Goal: Information Seeking & Learning: Learn about a topic

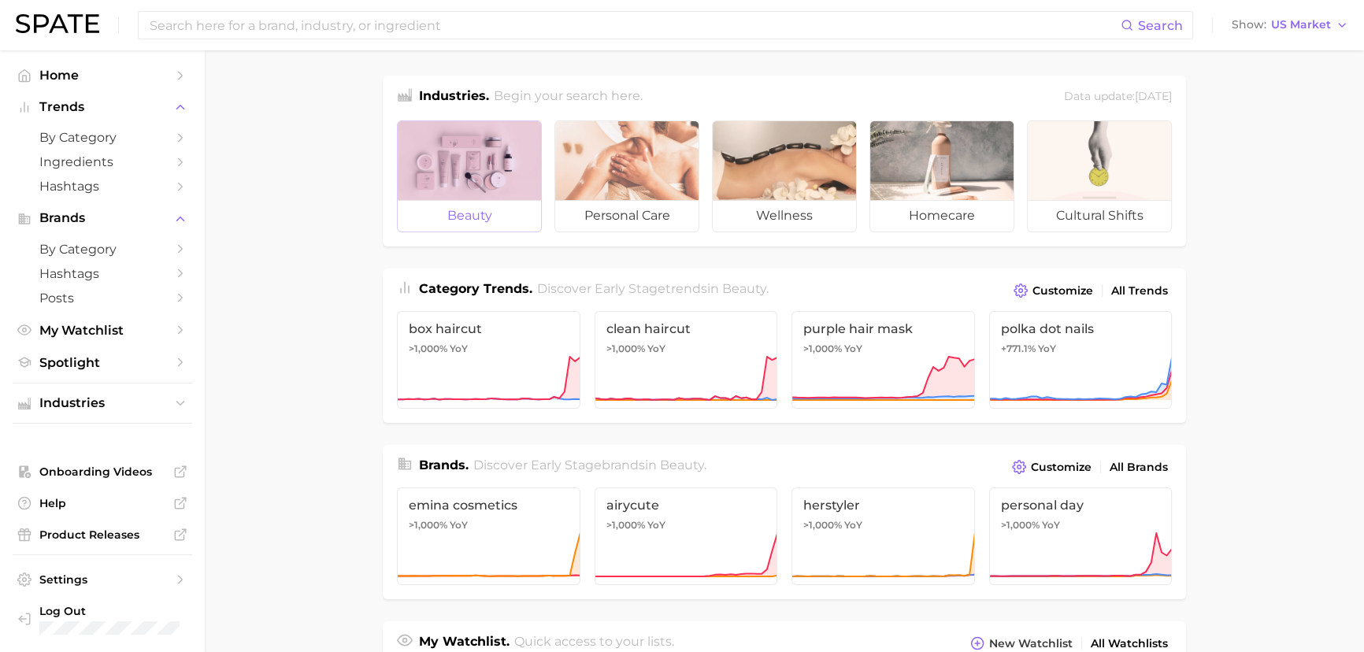
click at [413, 137] on div at bounding box center [469, 160] width 143 height 79
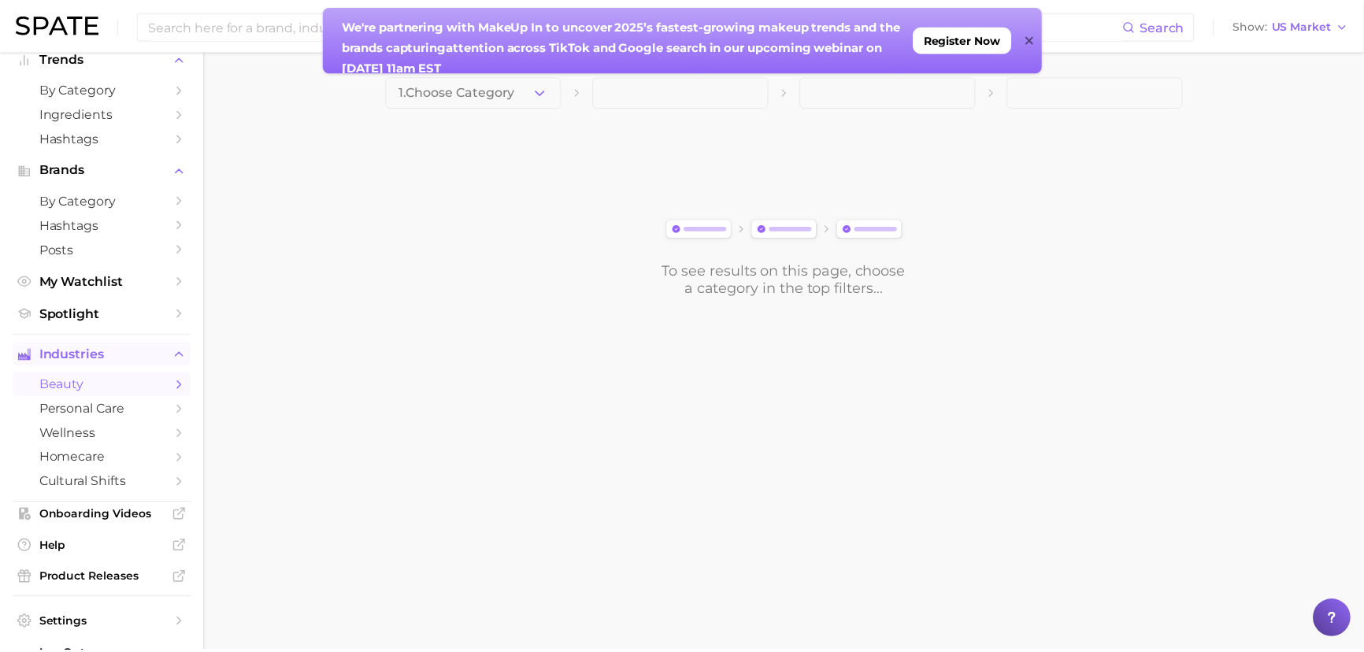
scroll to position [71, 0]
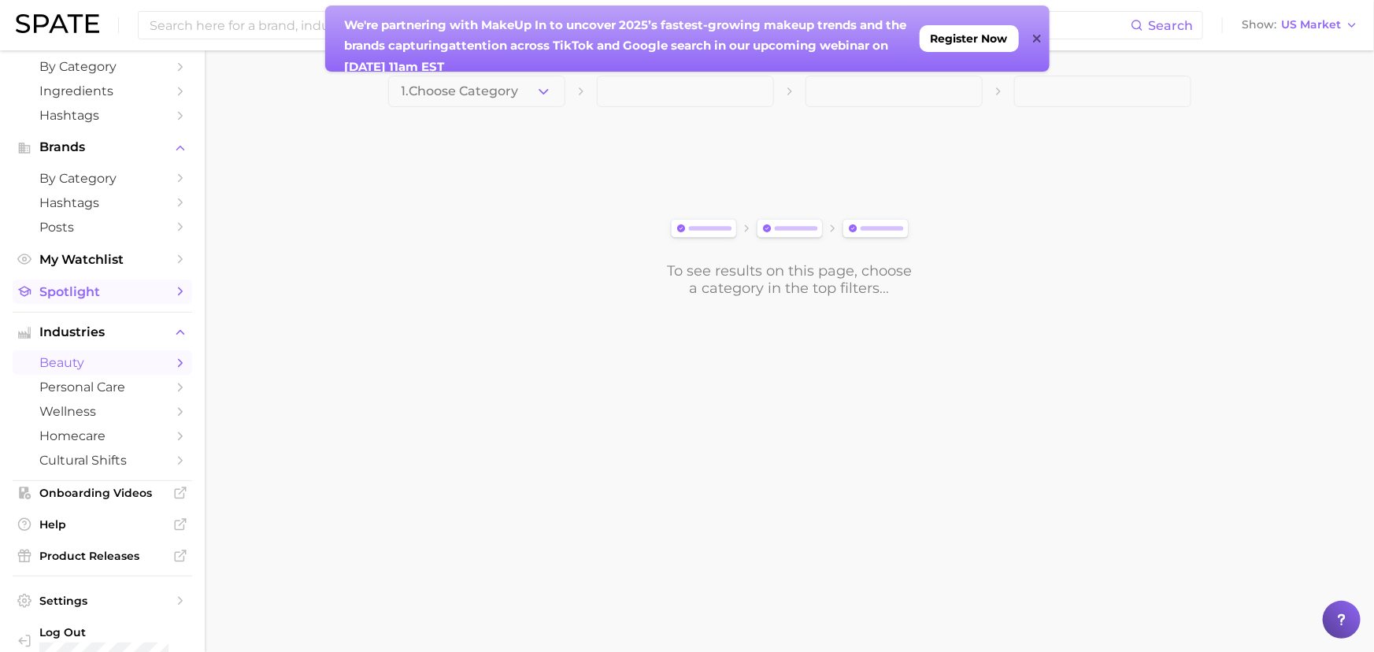
click at [132, 290] on span "Spotlight" at bounding box center [102, 291] width 126 height 15
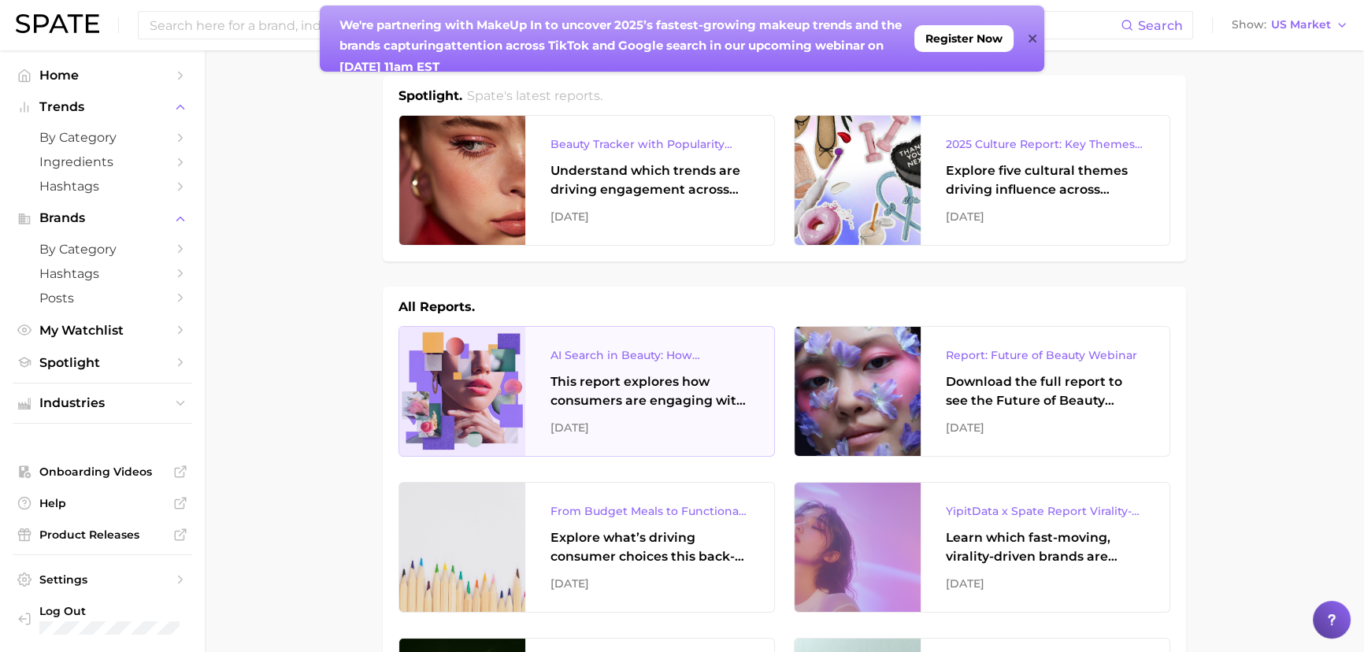
click at [669, 416] on div "AI Search in Beauty: How Consumers Are Using ChatGPT vs. Google Search This rep…" at bounding box center [649, 391] width 249 height 129
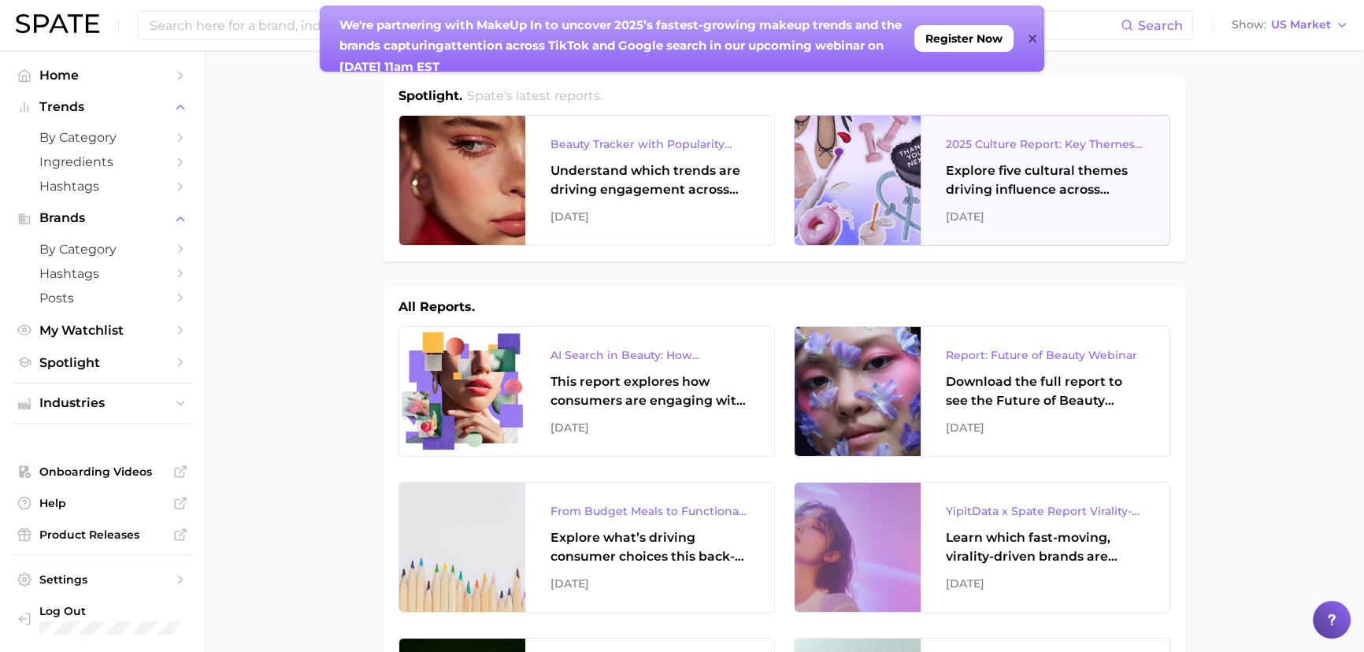
click at [1073, 213] on div "[DATE]" at bounding box center [1045, 216] width 198 height 19
